Goal: Task Accomplishment & Management: Complete application form

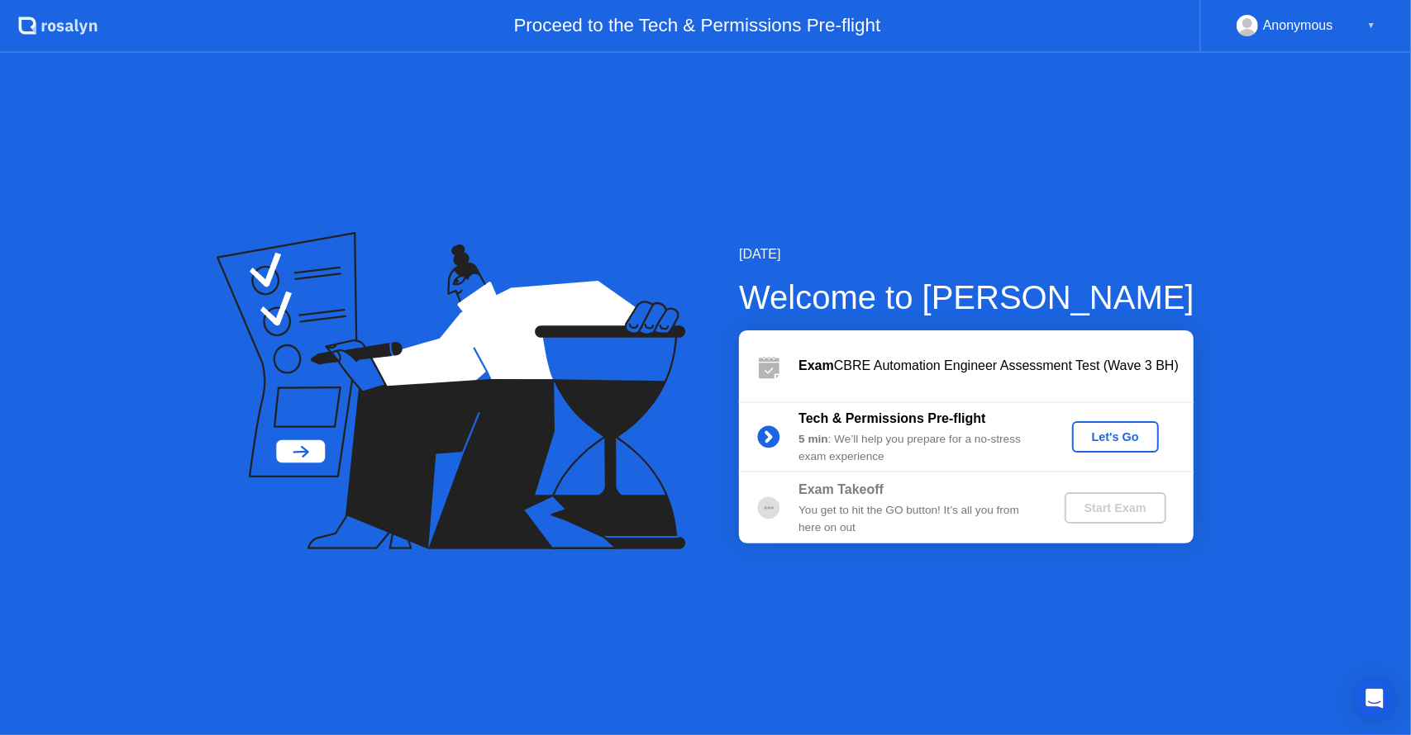
click at [1123, 441] on div "Let's Go" at bounding box center [1115, 437] width 74 height 13
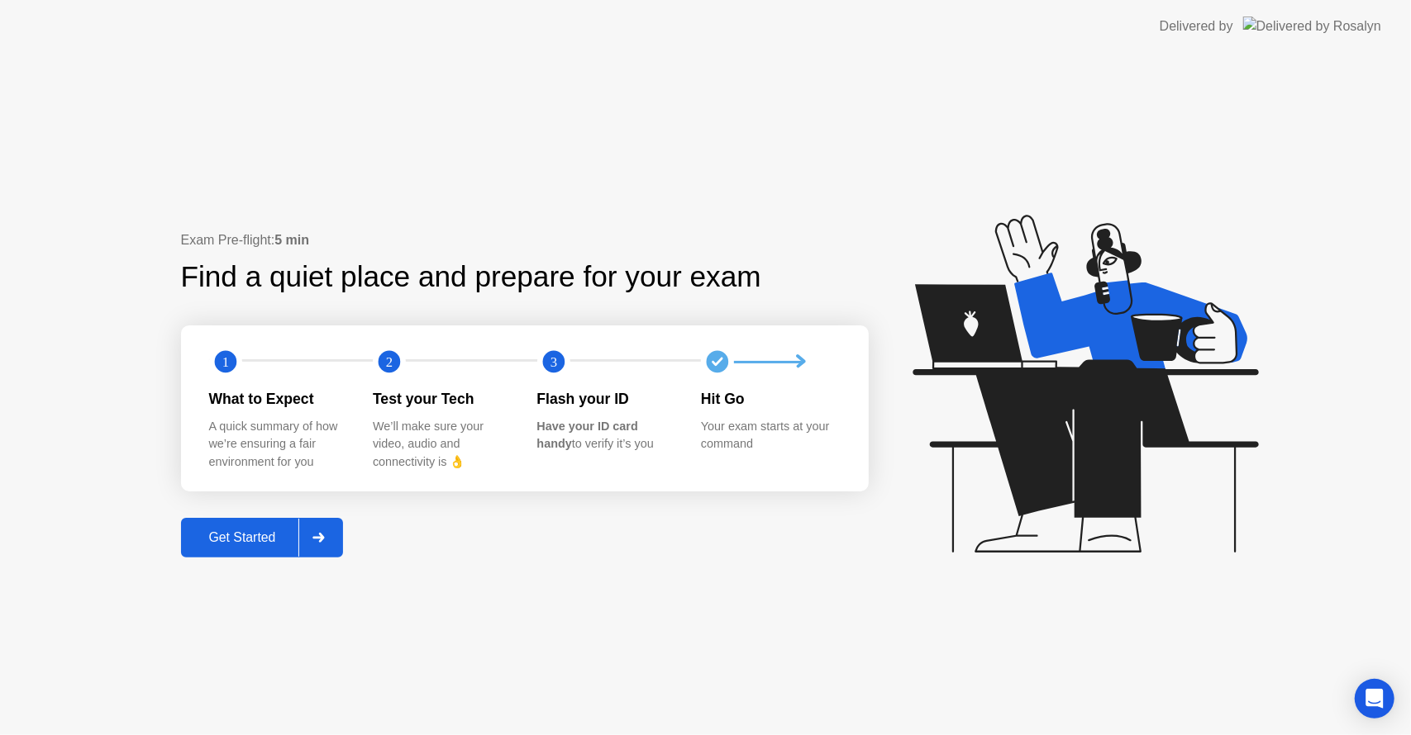
click at [233, 531] on div "Get Started" at bounding box center [242, 538] width 113 height 15
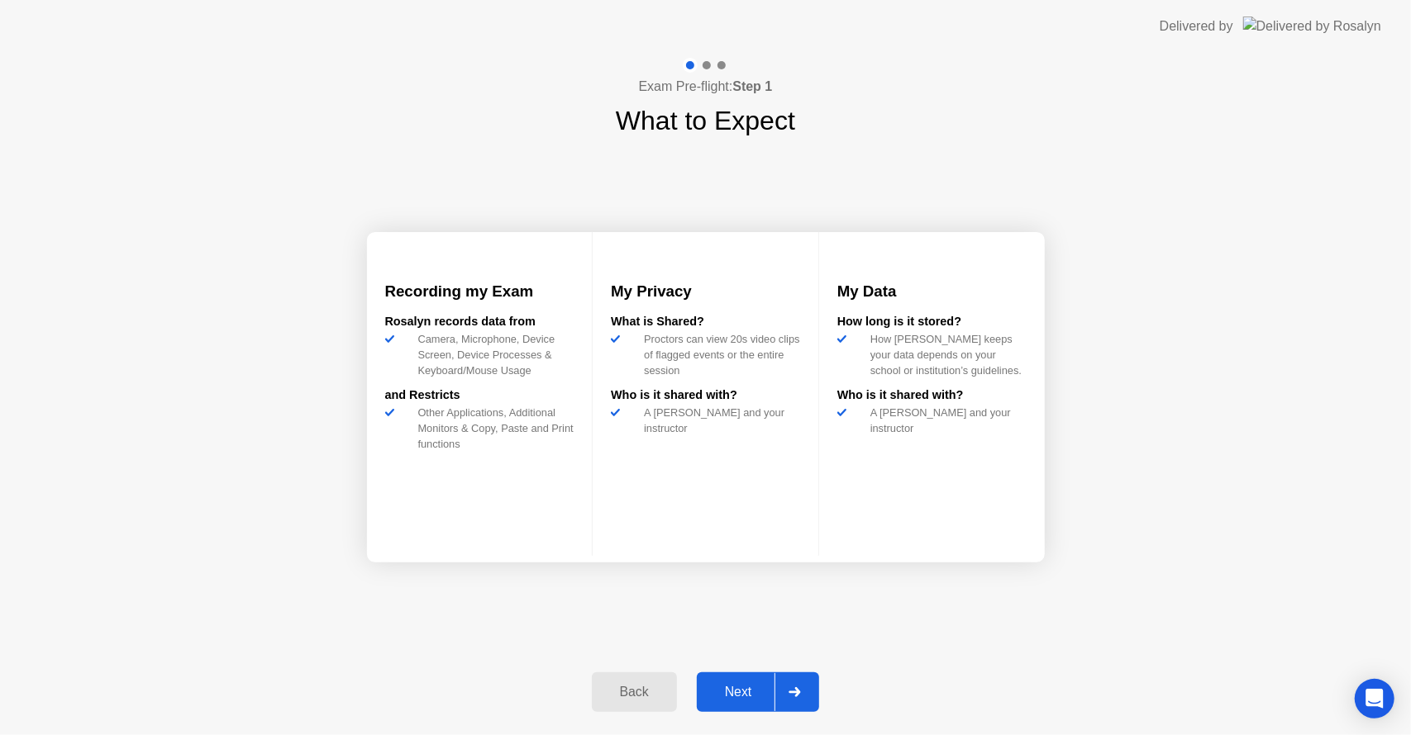
click at [738, 687] on div "Next" at bounding box center [739, 692] width 74 height 15
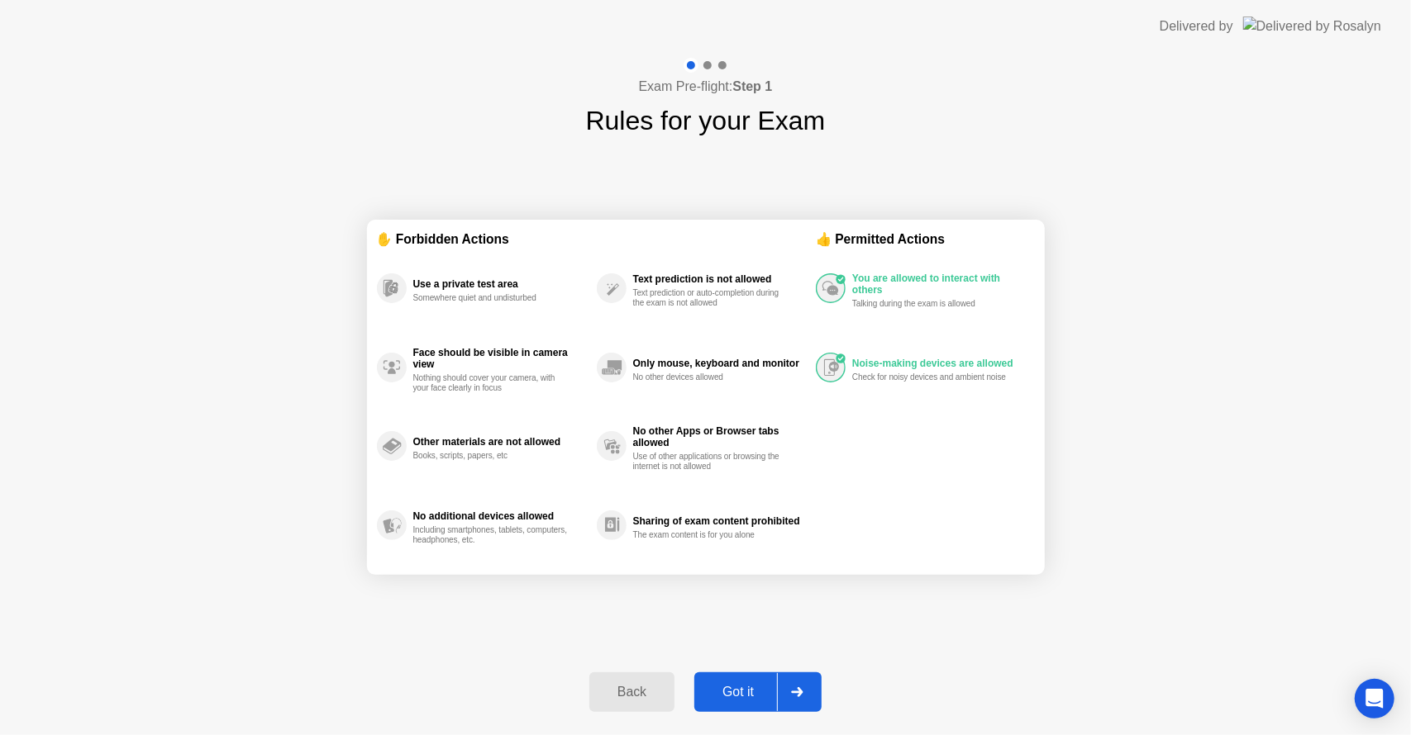
click at [738, 687] on div "Got it" at bounding box center [738, 692] width 78 height 15
select select "**********"
select select "*******"
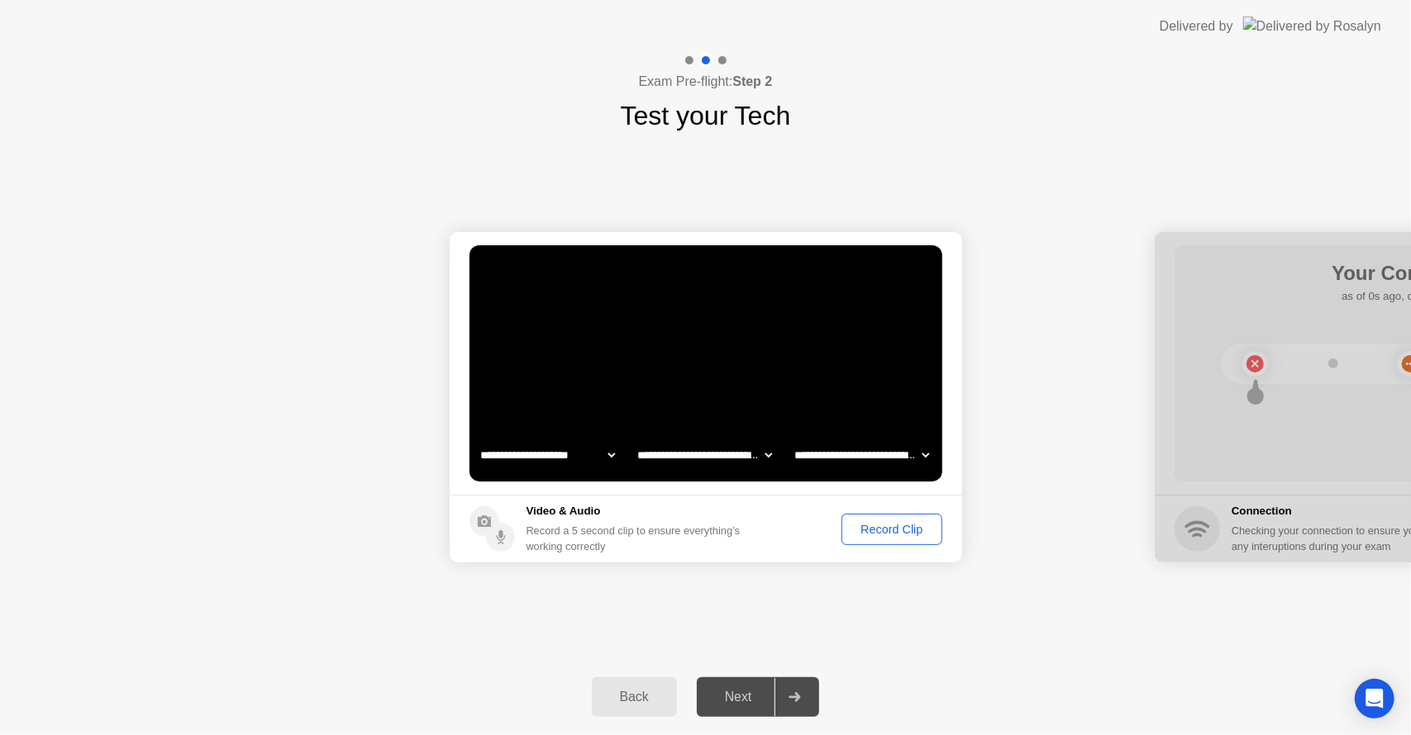
click at [740, 694] on div "Next" at bounding box center [739, 697] width 74 height 15
click at [735, 696] on div "Next" at bounding box center [739, 697] width 74 height 15
click at [883, 531] on div "Record Clip" at bounding box center [891, 529] width 88 height 13
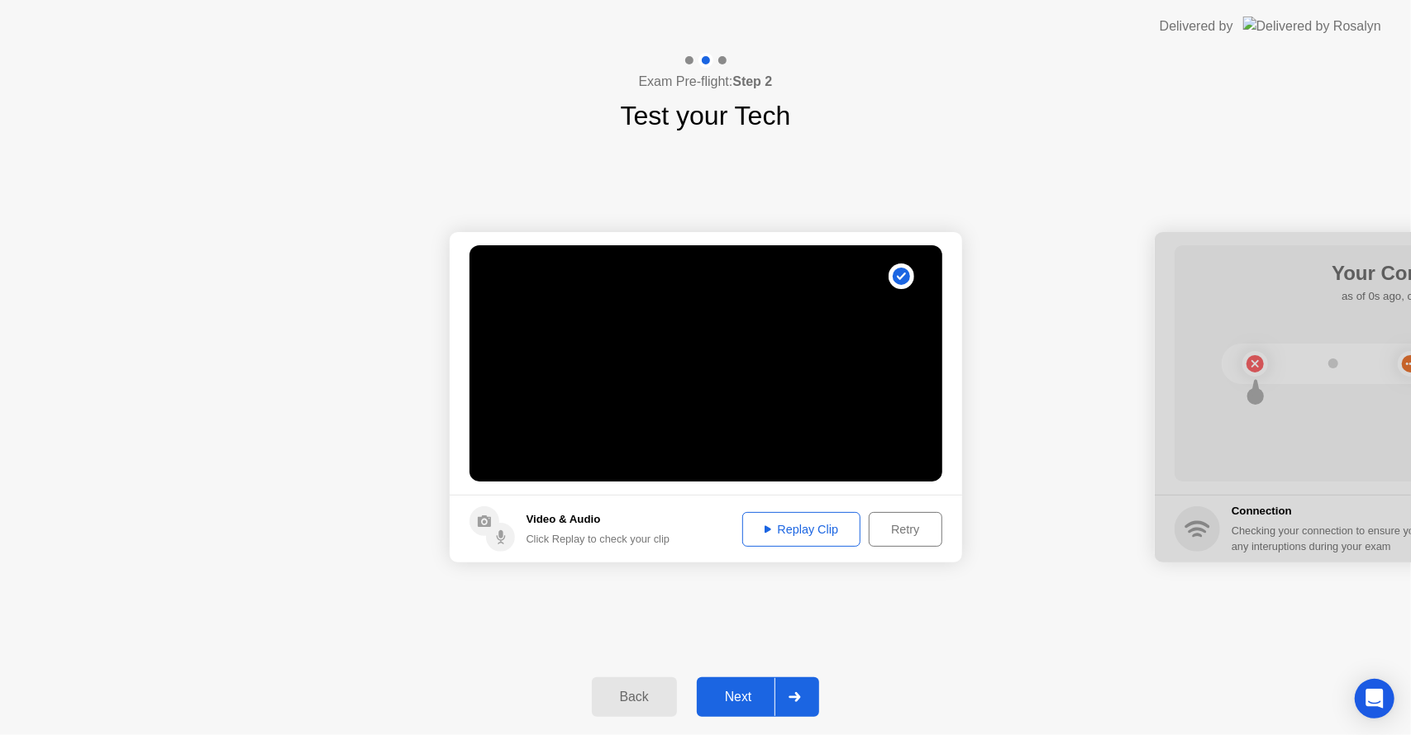
click at [811, 531] on div "Replay Clip" at bounding box center [801, 529] width 107 height 13
click at [728, 702] on div "Next" at bounding box center [739, 697] width 74 height 15
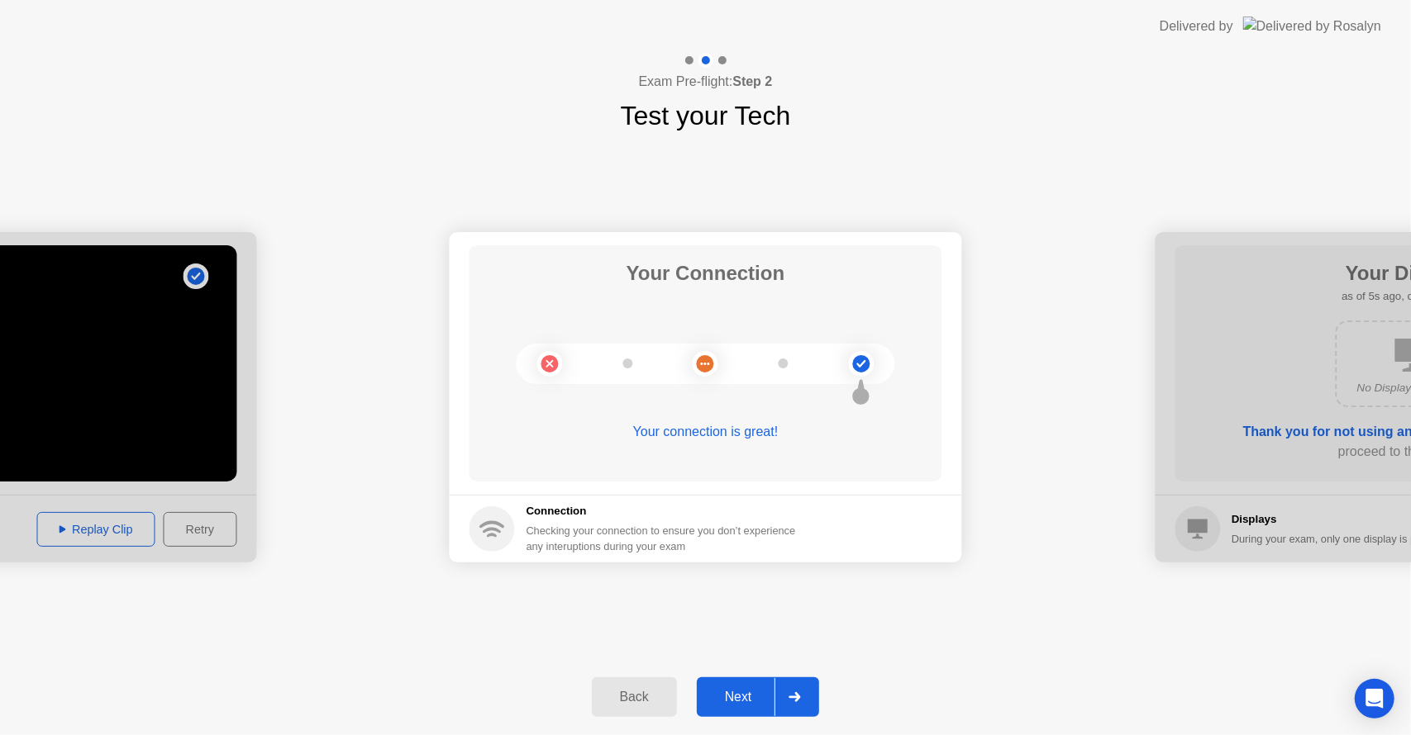
click at [735, 693] on div "Next" at bounding box center [739, 697] width 74 height 15
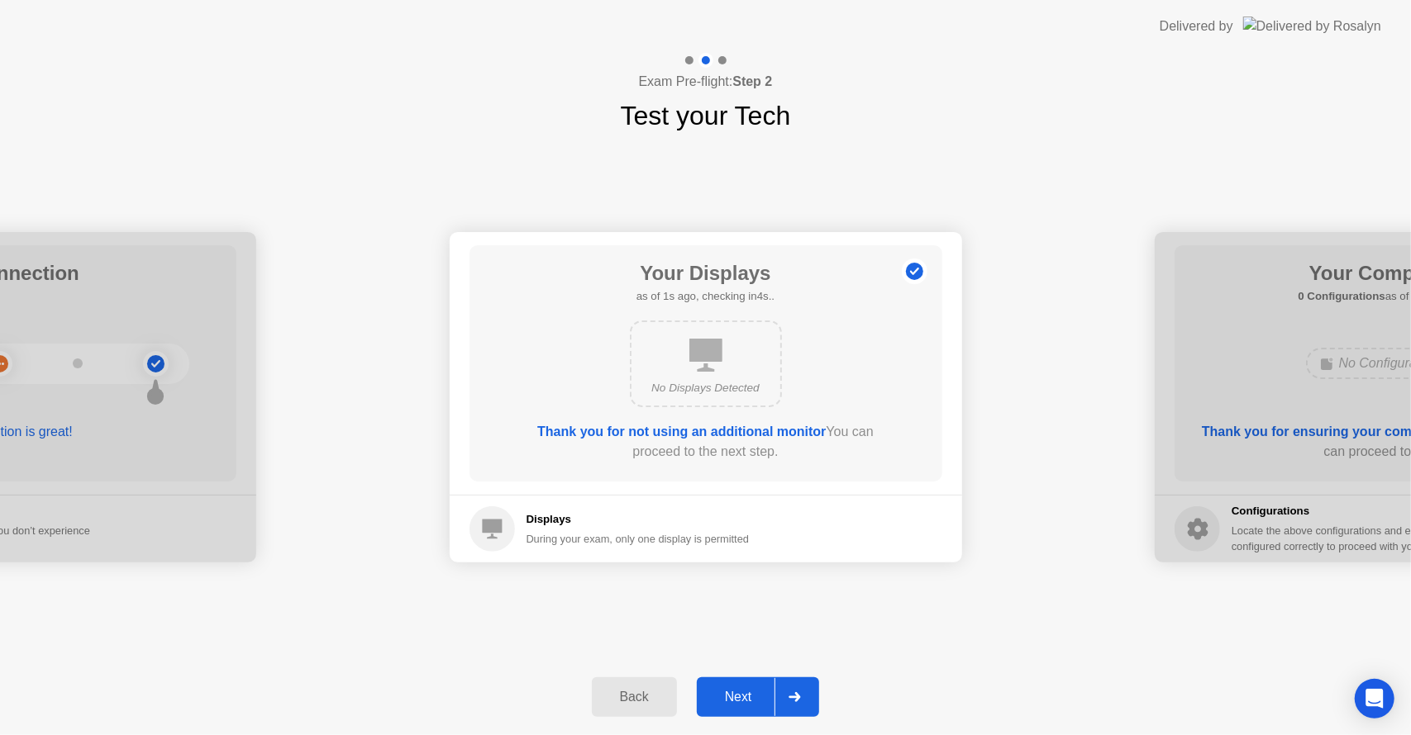
click at [735, 693] on div "Next" at bounding box center [739, 697] width 74 height 15
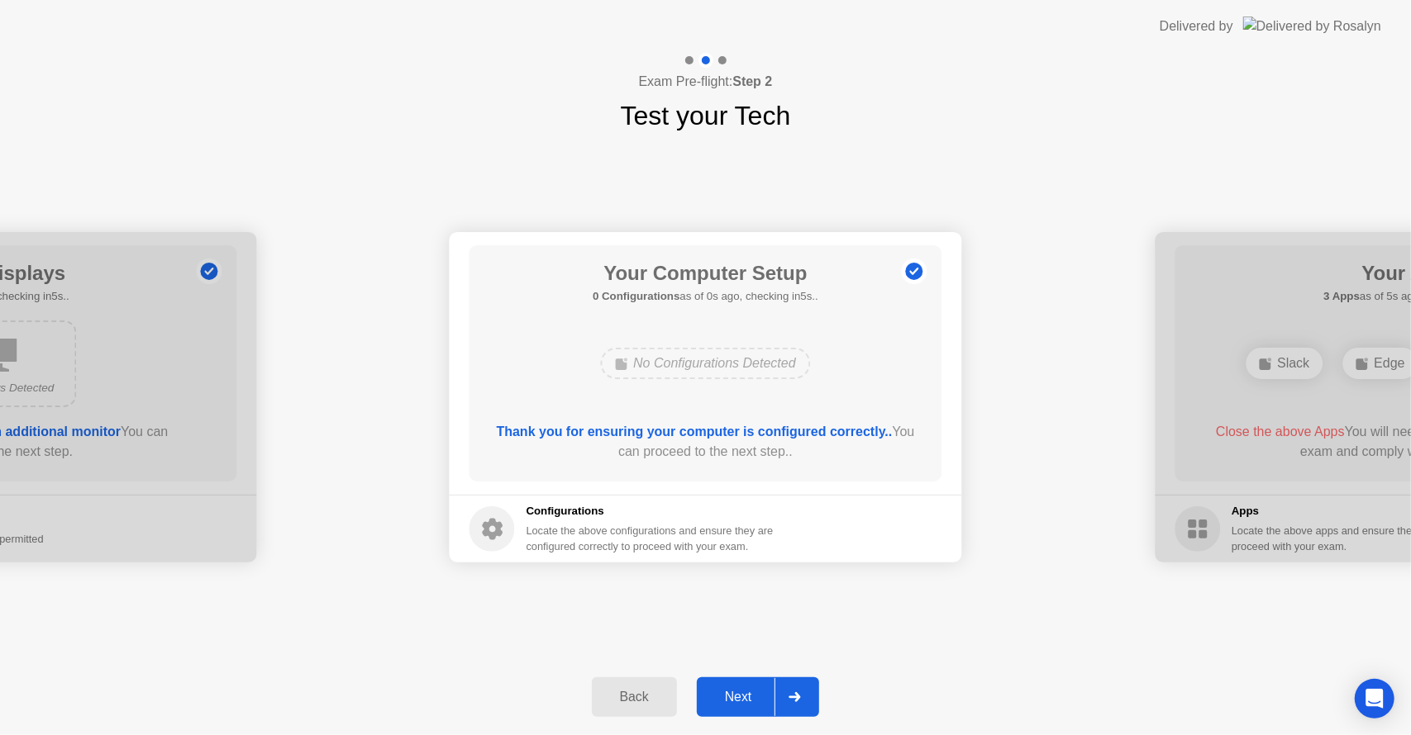
click at [735, 693] on div "Next" at bounding box center [739, 697] width 74 height 15
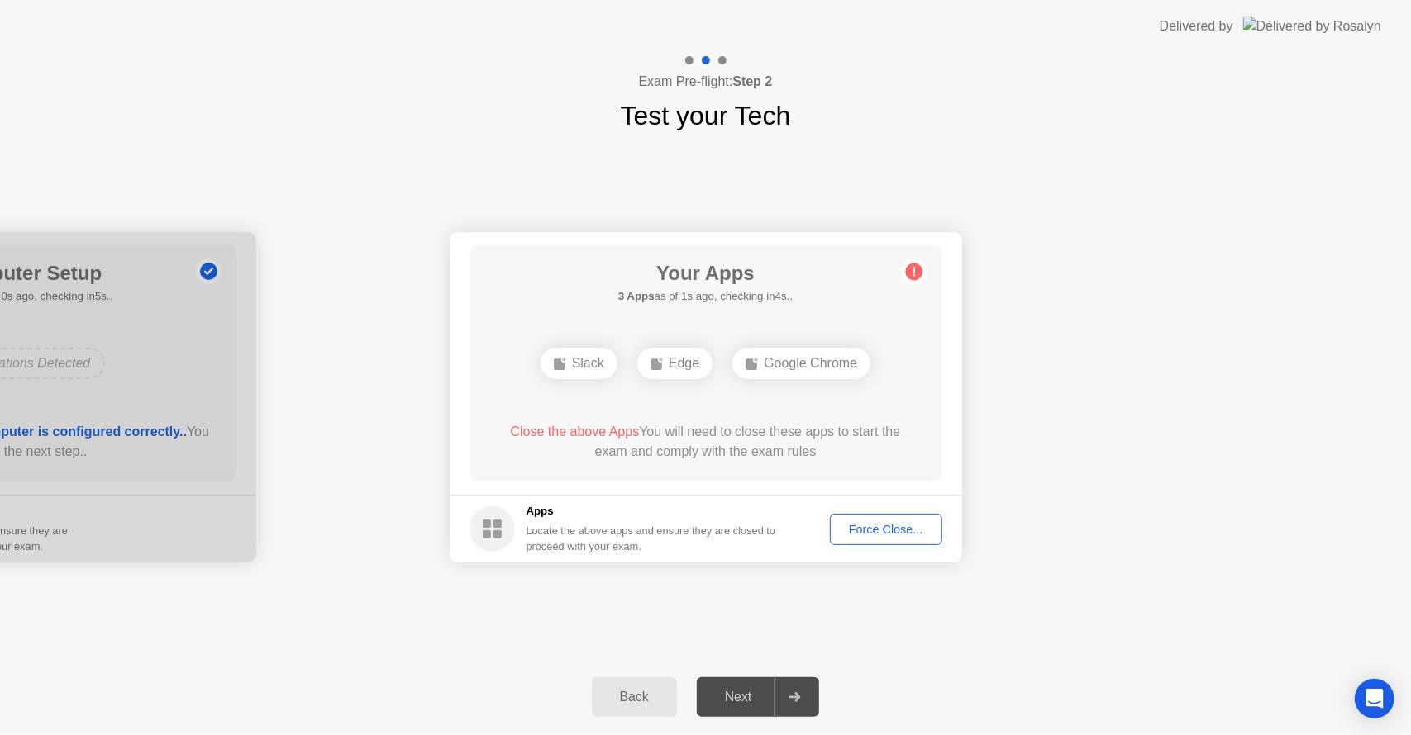
click at [873, 533] on div "Force Close..." at bounding box center [885, 529] width 101 height 13
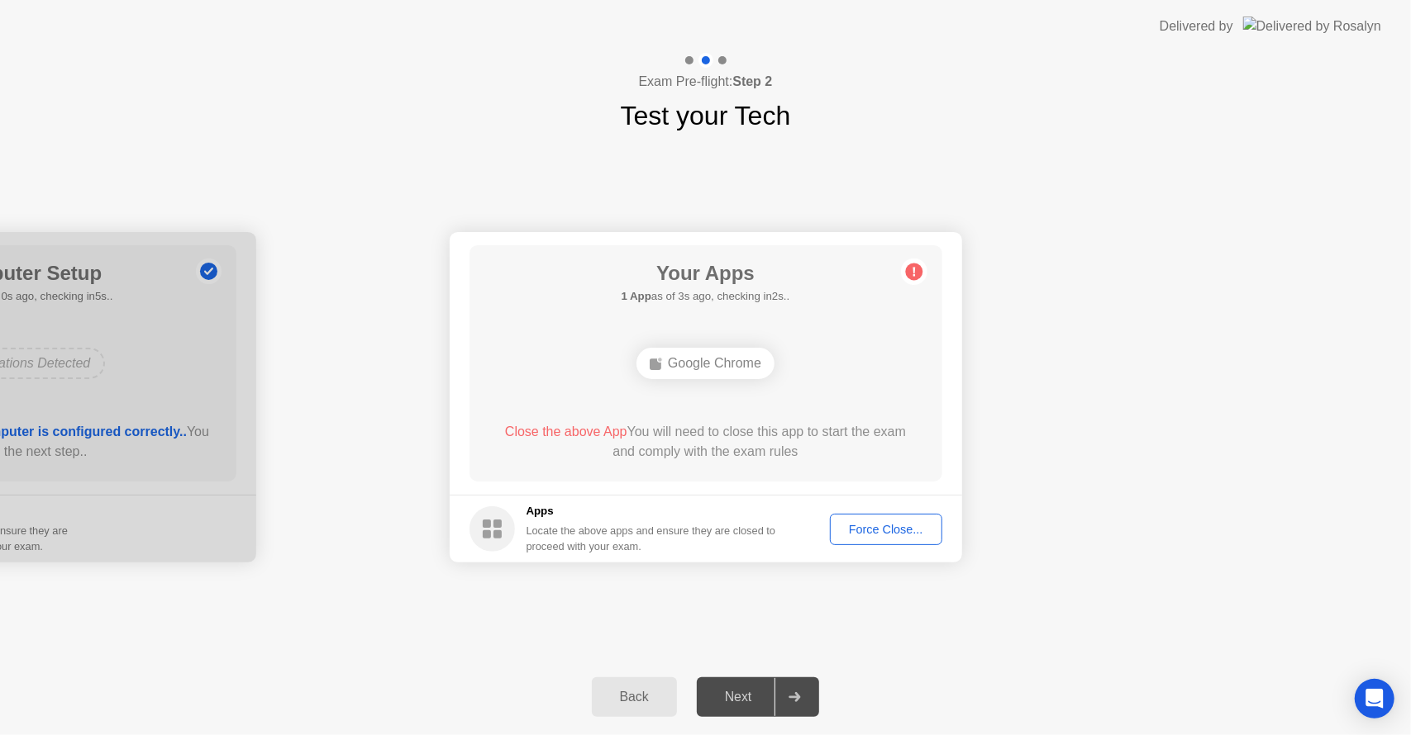
click at [888, 527] on div "Force Close..." at bounding box center [885, 529] width 101 height 13
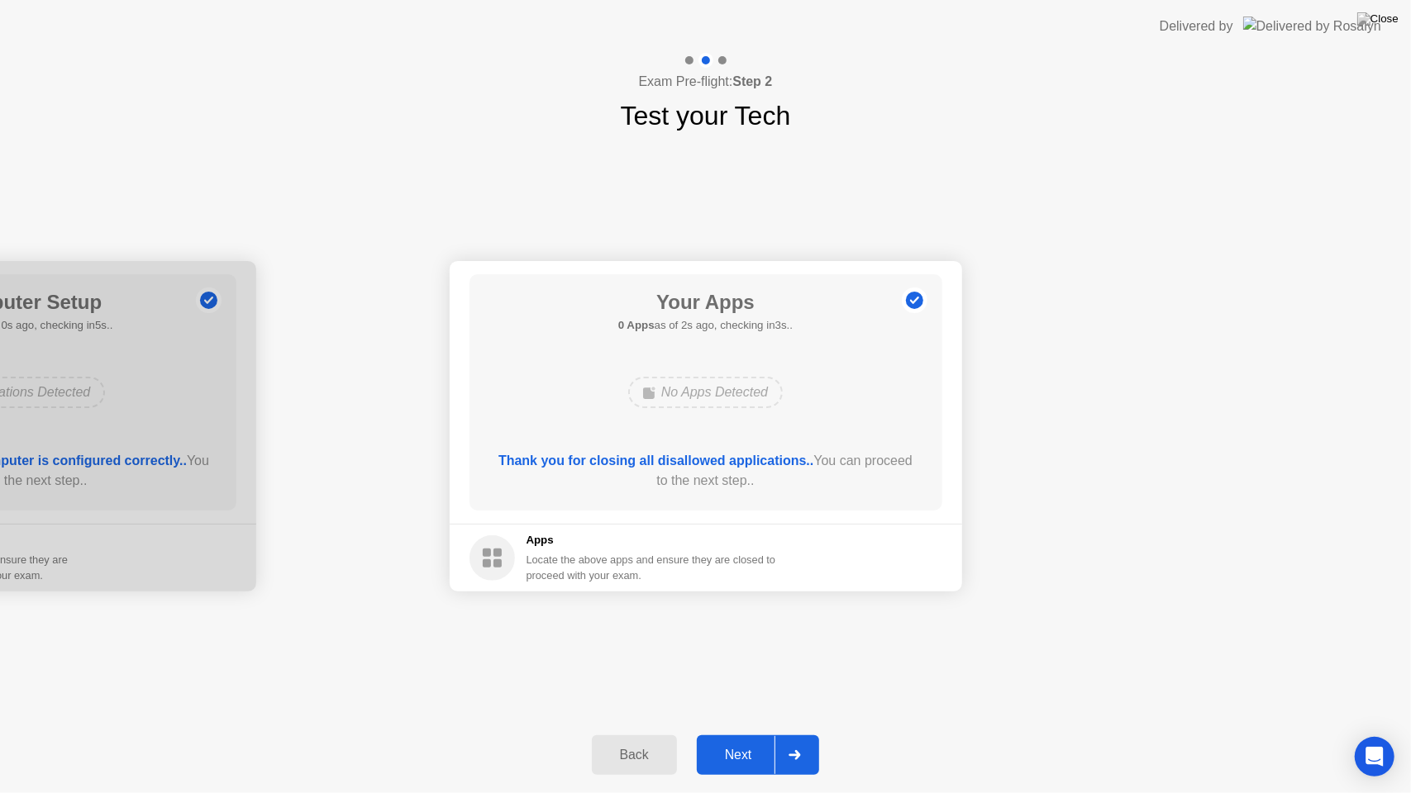
click at [737, 735] on div "Next" at bounding box center [739, 755] width 74 height 15
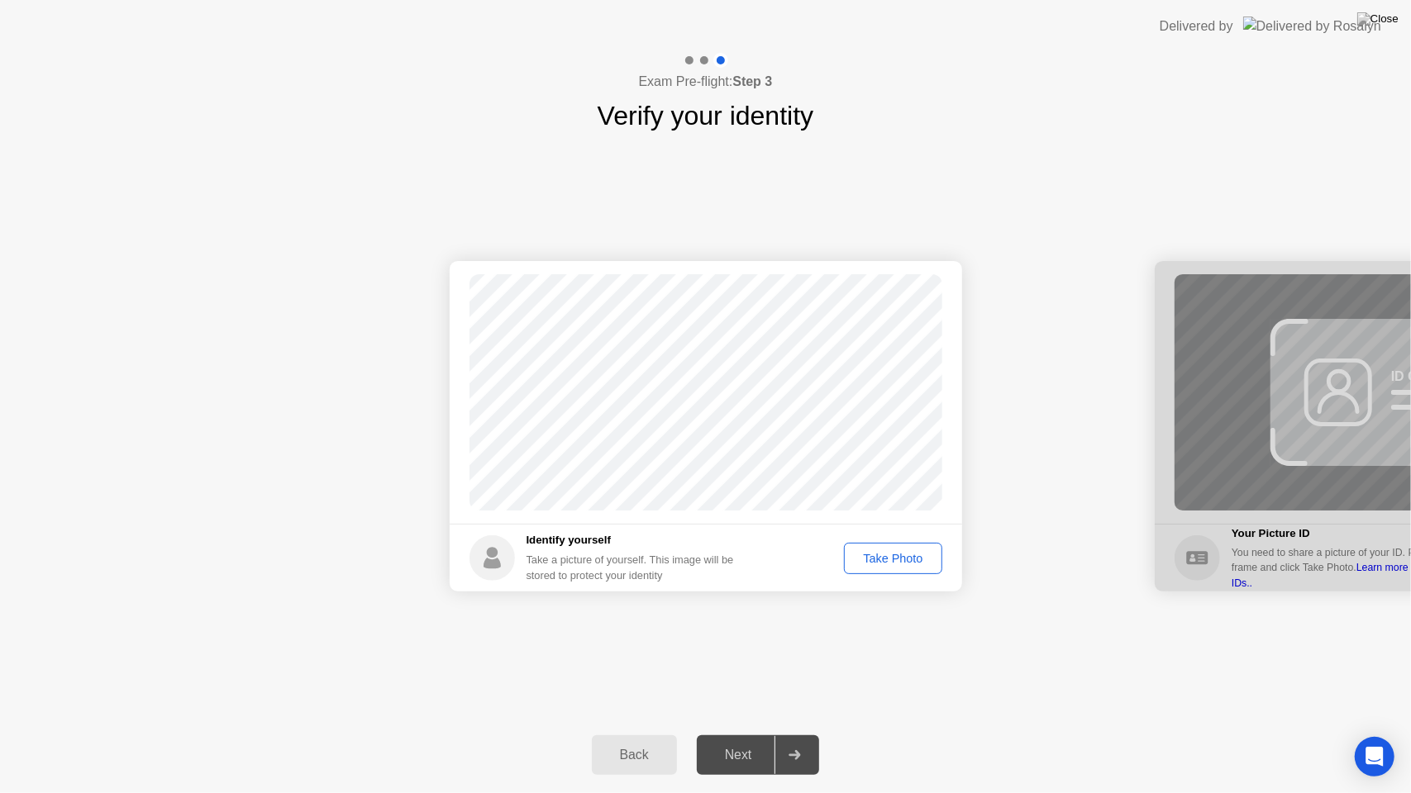
click at [745, 735] on div "Next" at bounding box center [739, 755] width 74 height 15
click at [888, 557] on div "Take Photo" at bounding box center [893, 558] width 86 height 13
click at [742, 735] on button "Next" at bounding box center [758, 755] width 123 height 40
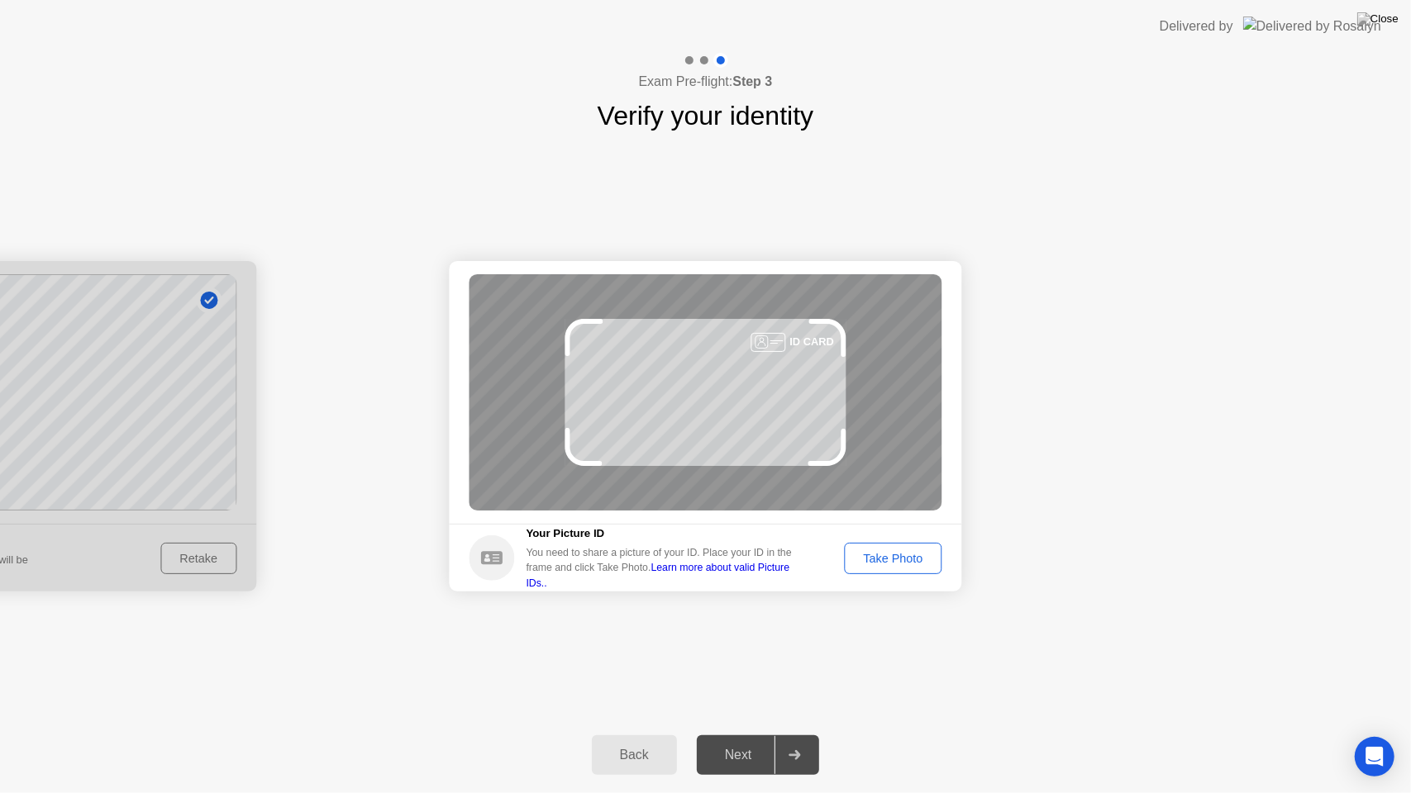
click at [874, 560] on div "Take Photo" at bounding box center [893, 558] width 86 height 13
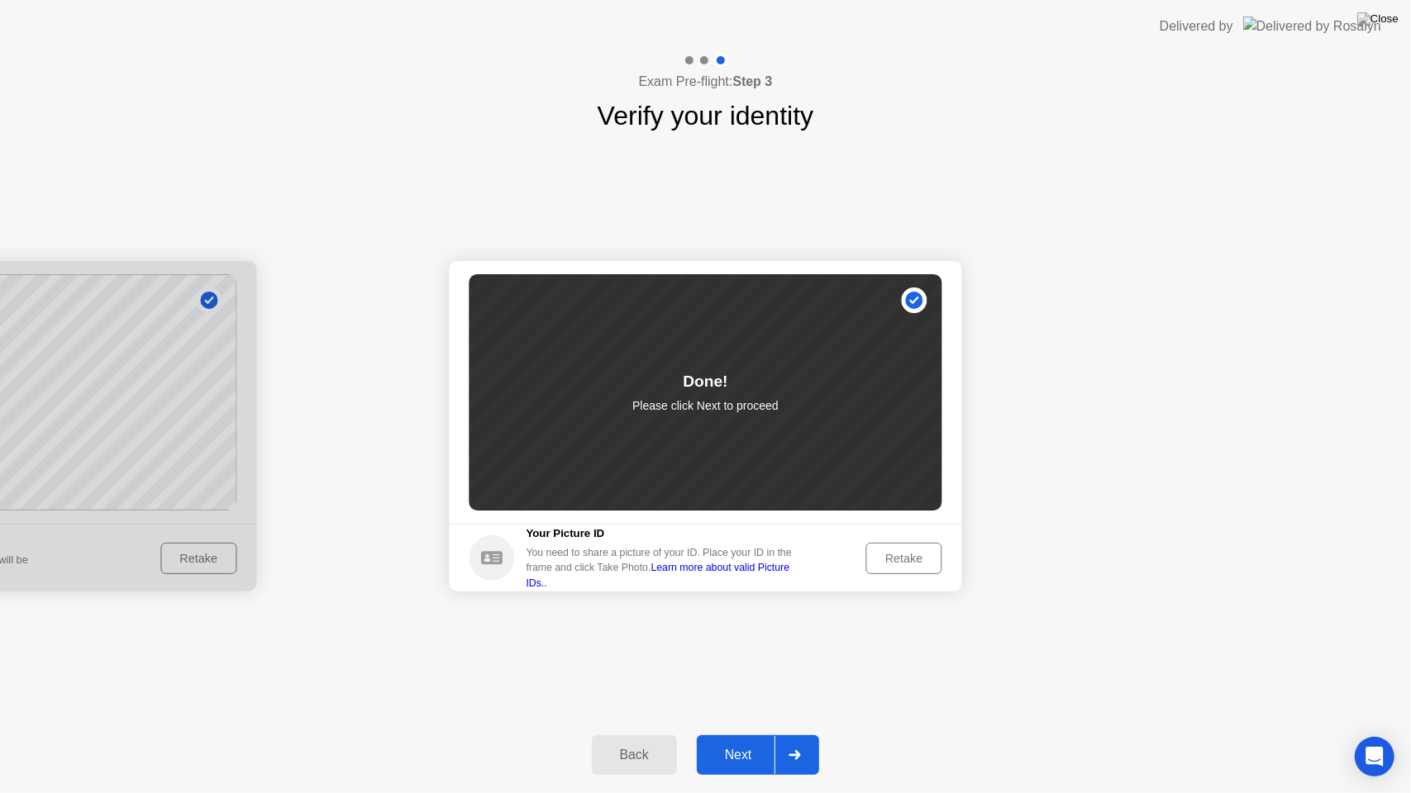
click at [728, 735] on div "Next" at bounding box center [739, 755] width 74 height 15
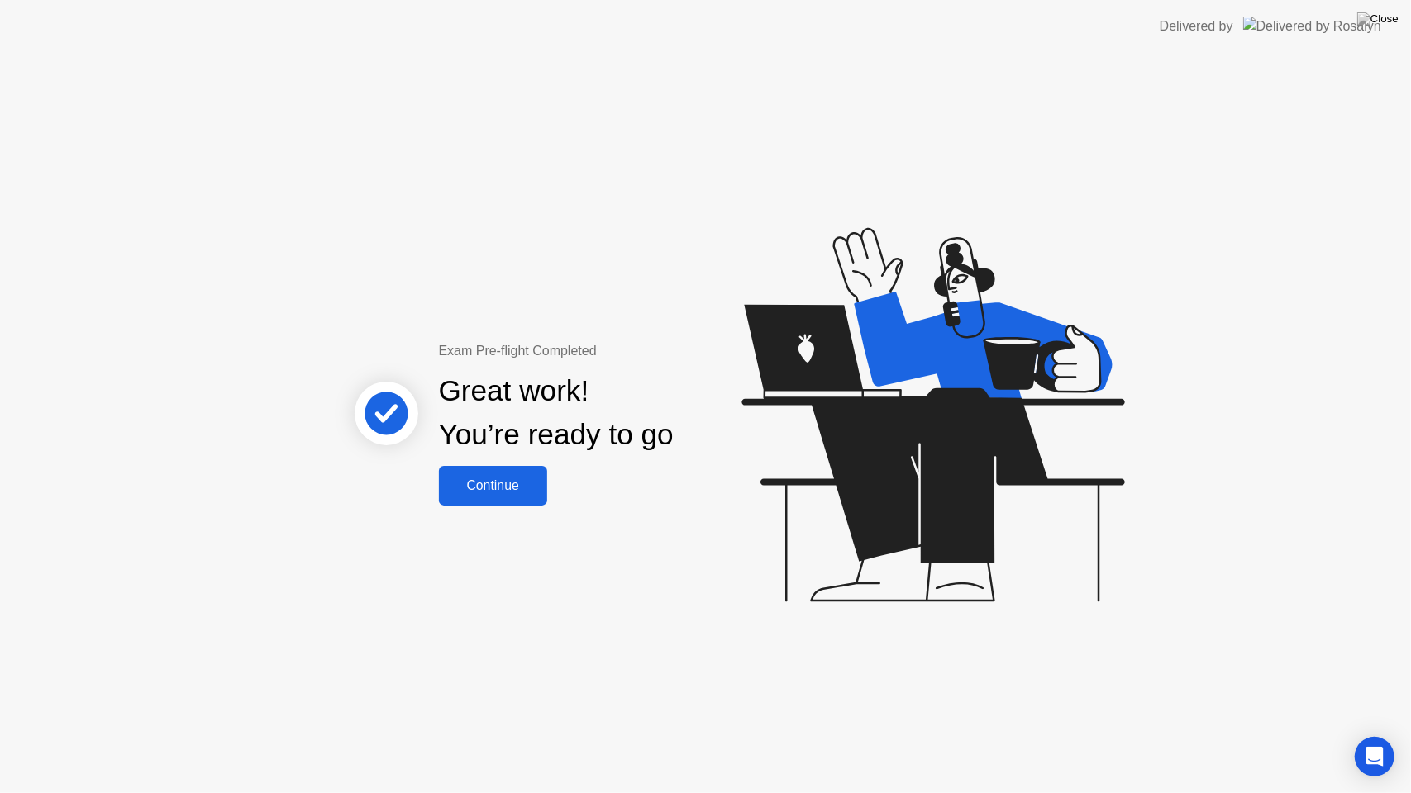
click at [503, 484] on div "Continue" at bounding box center [493, 485] width 98 height 15
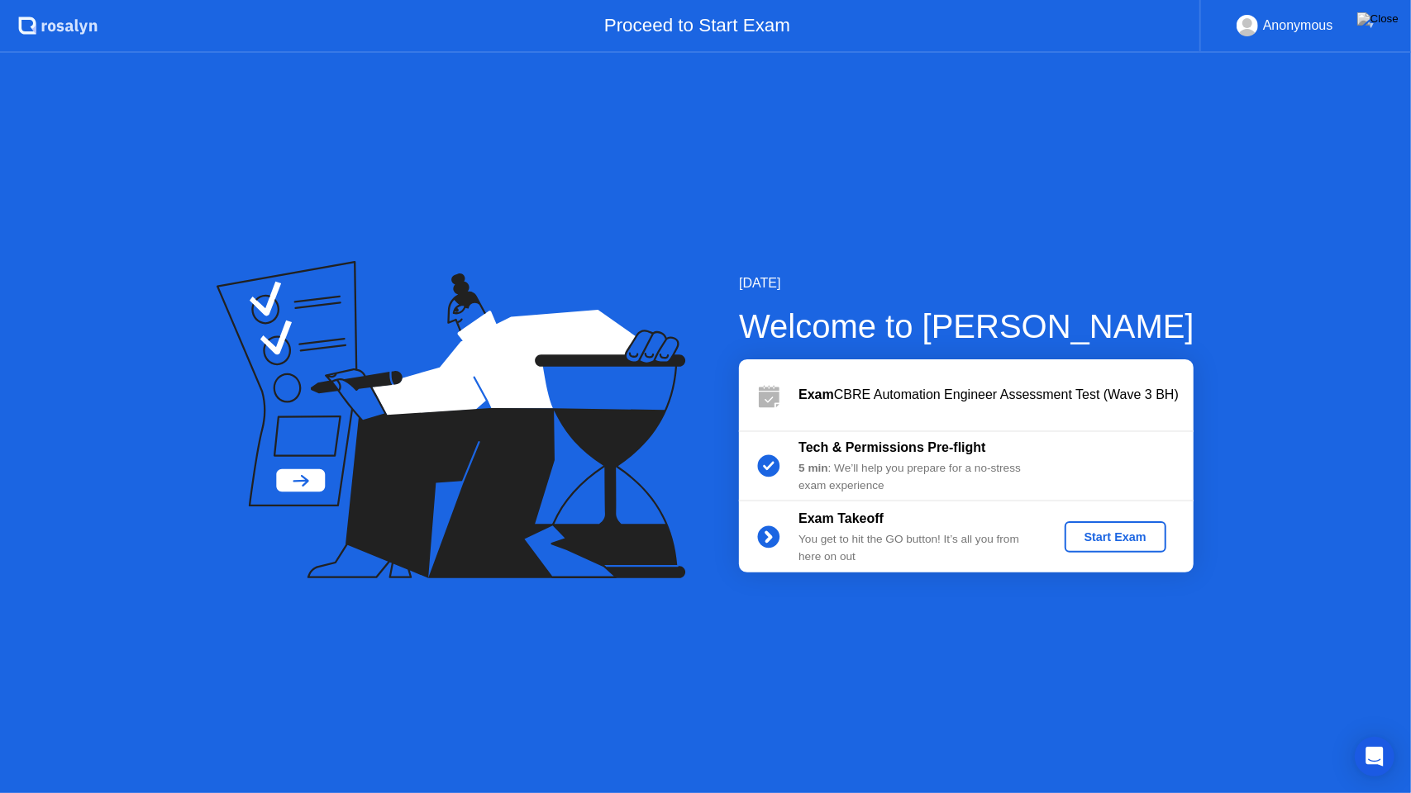
click at [1135, 539] on div "Start Exam" at bounding box center [1115, 537] width 88 height 13
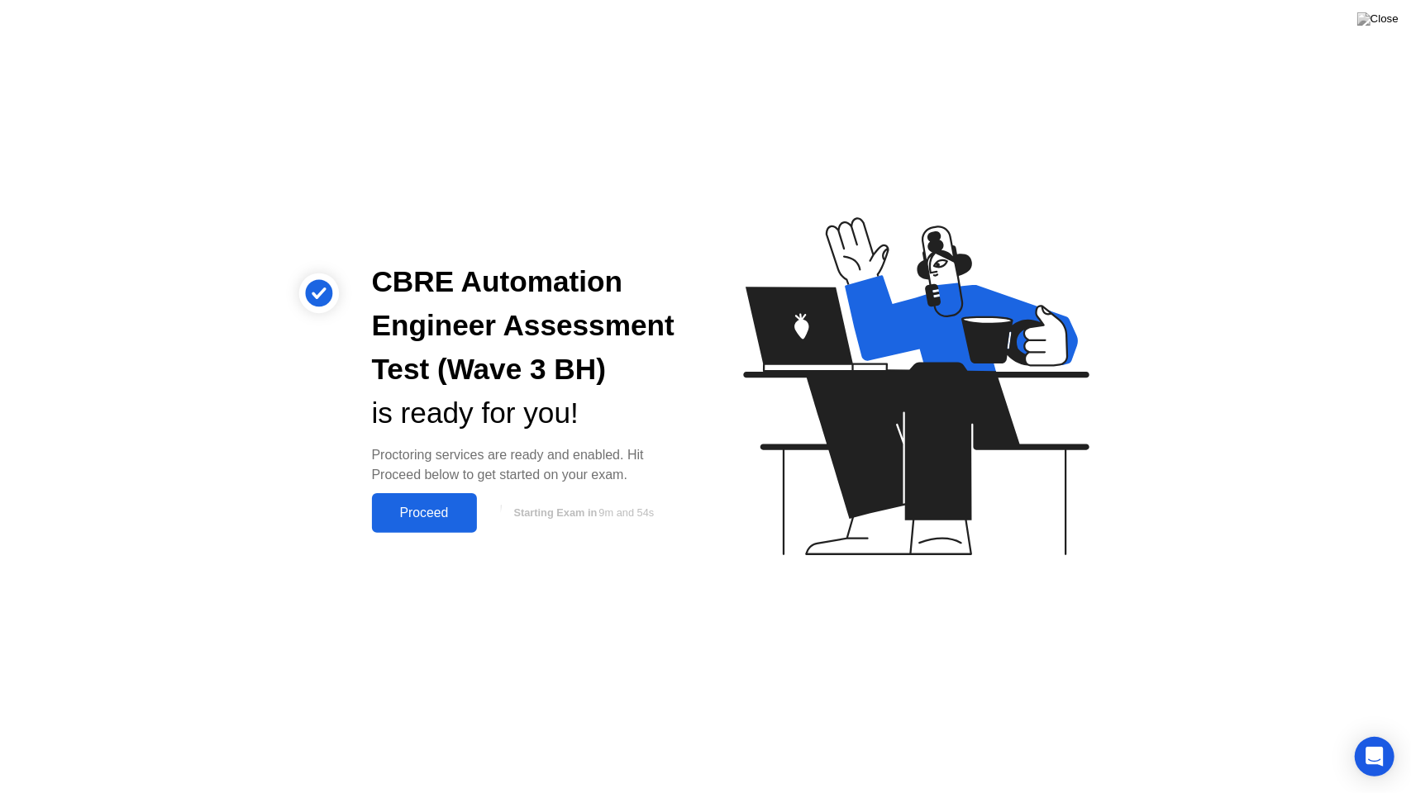
click at [445, 518] on div "Proceed" at bounding box center [424, 513] width 95 height 15
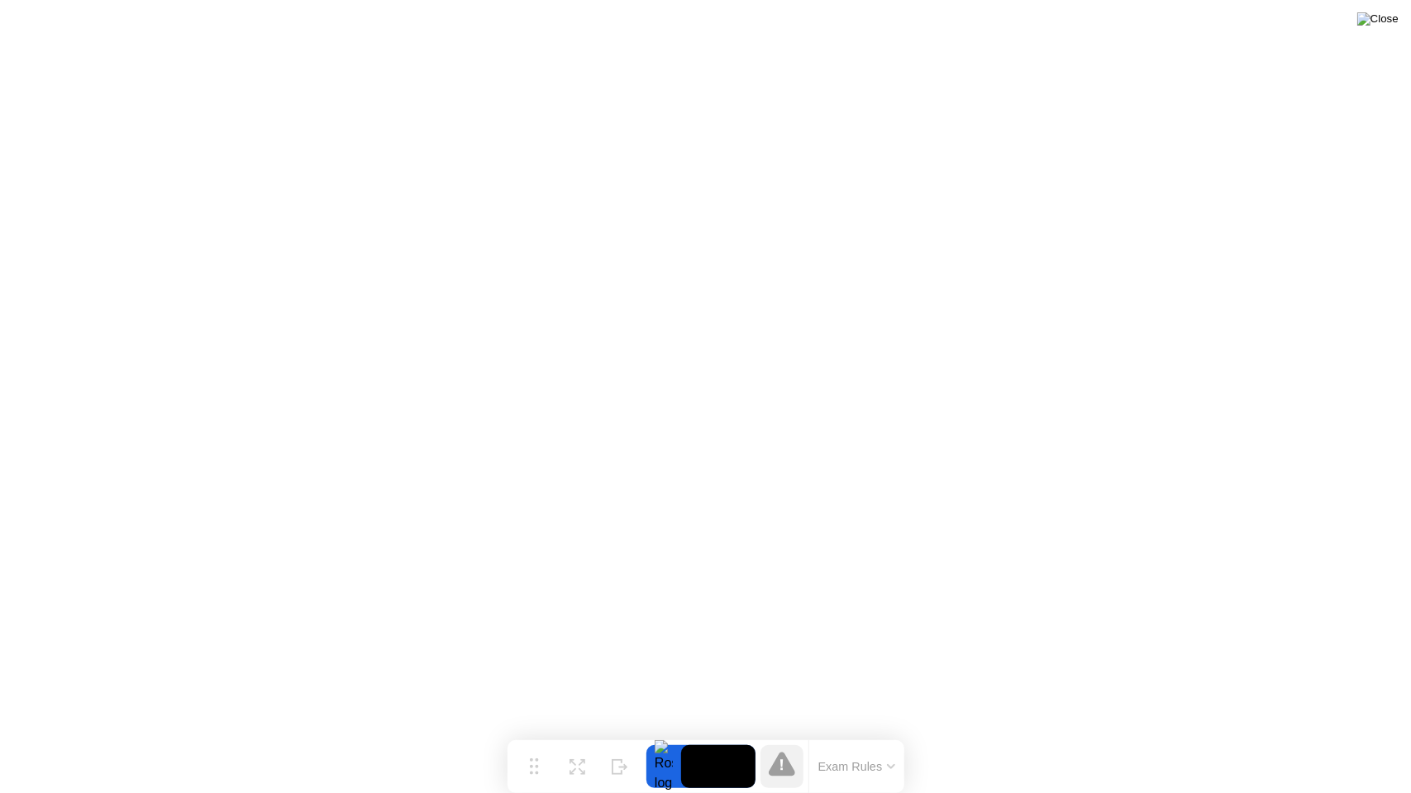
click at [1392, 18] on img at bounding box center [1377, 18] width 41 height 13
